Goal: Check status: Check status

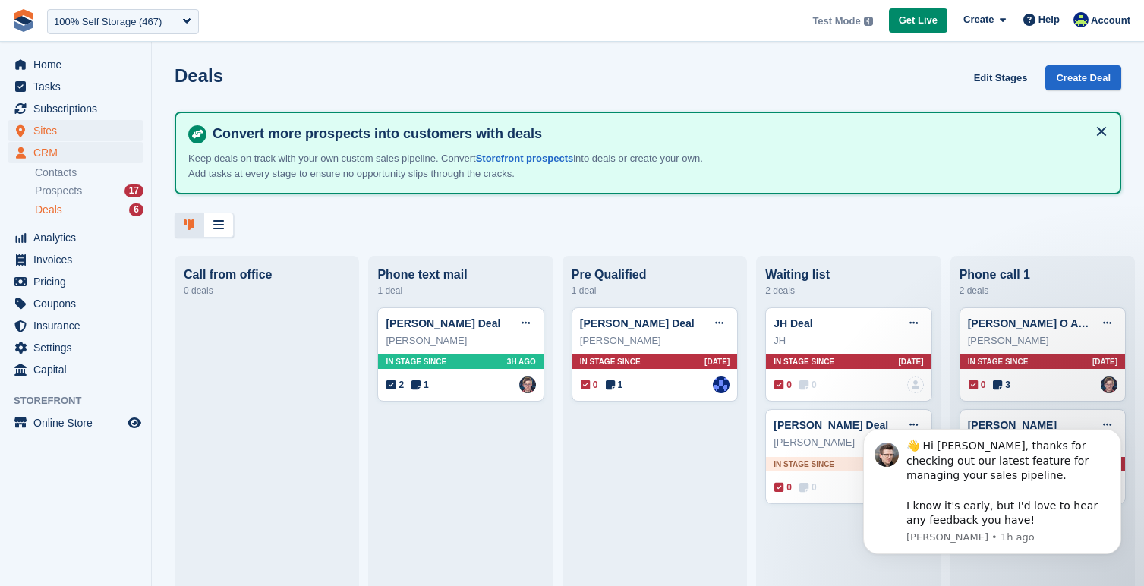
click at [47, 132] on span "Sites" at bounding box center [78, 130] width 91 height 21
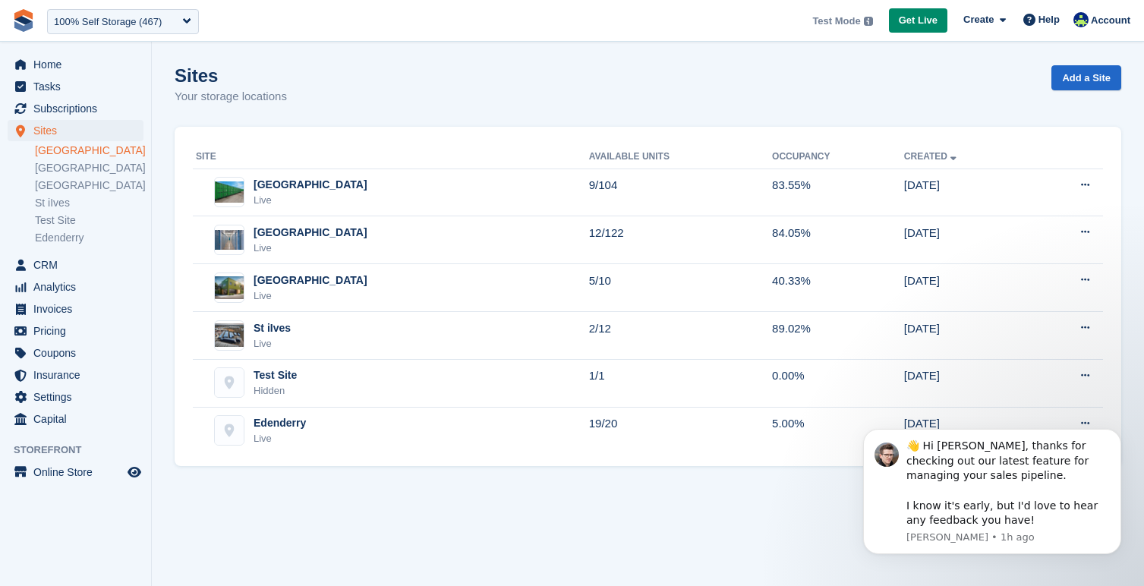
click at [54, 146] on link "[GEOGRAPHIC_DATA]" at bounding box center [89, 151] width 109 height 14
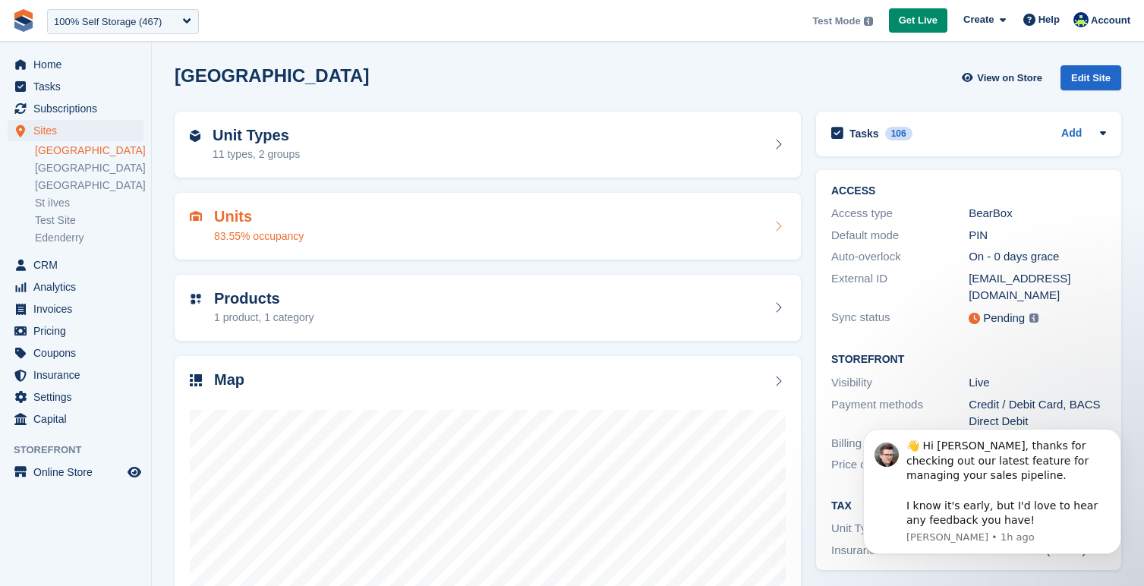
click at [346, 222] on div "Units 83.55% occupancy" at bounding box center [488, 226] width 596 height 36
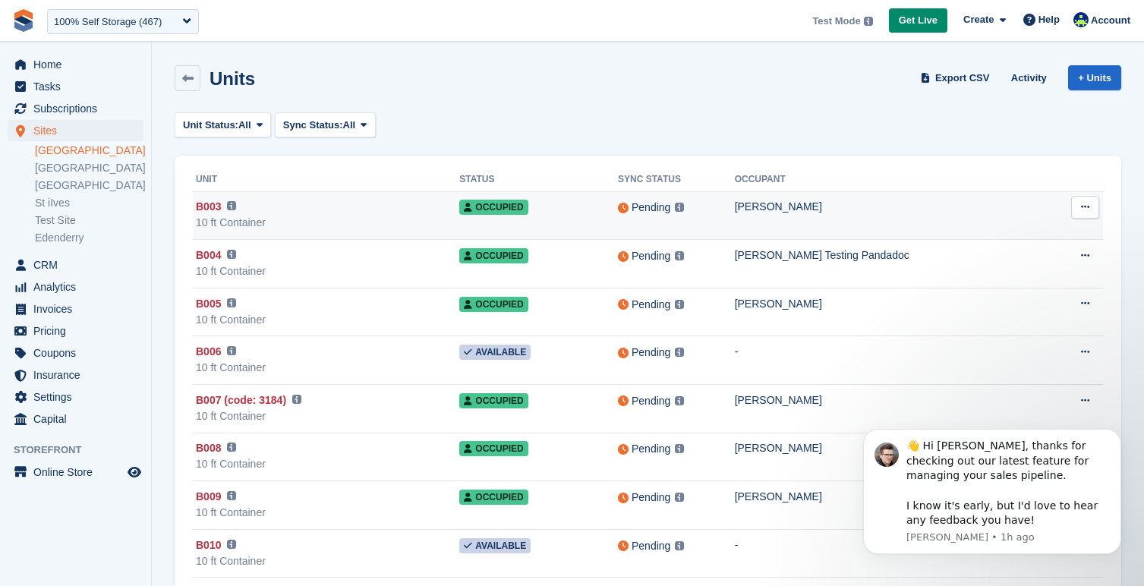
click at [844, 205] on div "[PERSON_NAME]" at bounding box center [891, 207] width 313 height 16
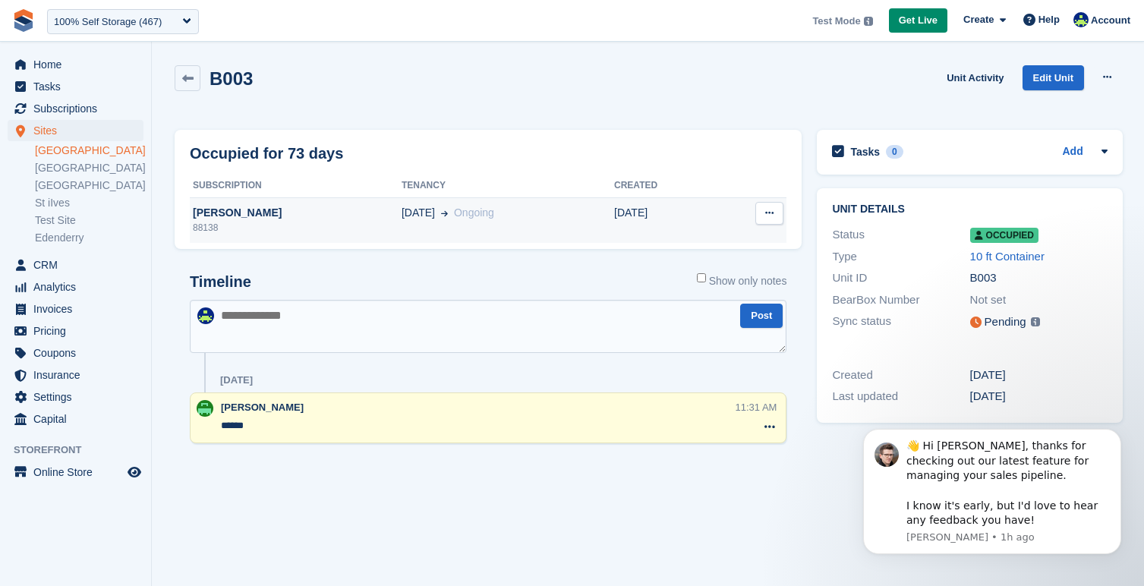
click at [263, 210] on div "[PERSON_NAME]" at bounding box center [296, 213] width 212 height 16
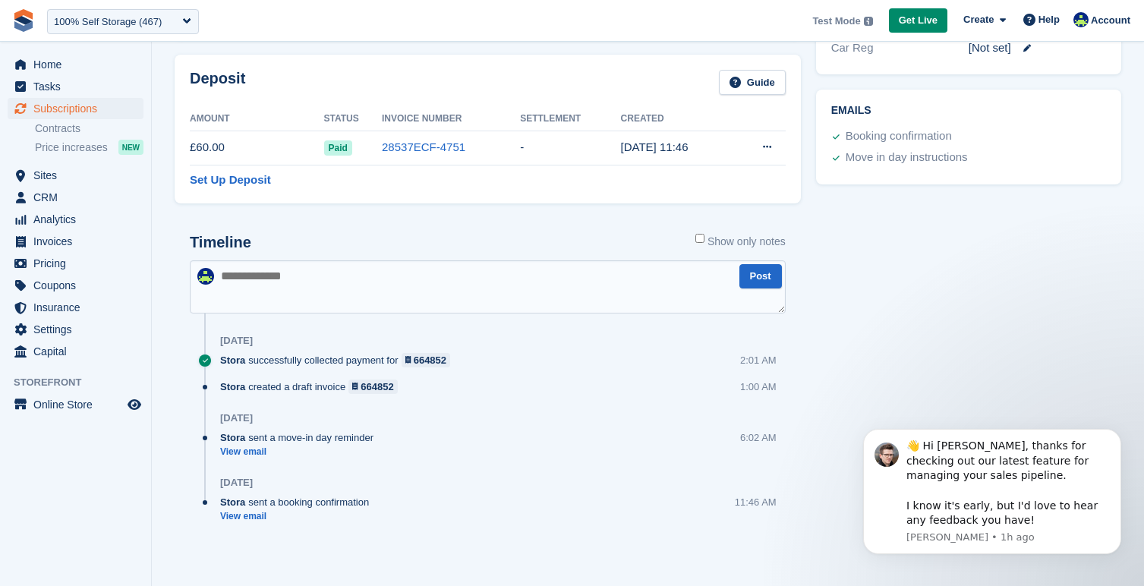
scroll to position [737, 0]
